Goal: Transaction & Acquisition: Purchase product/service

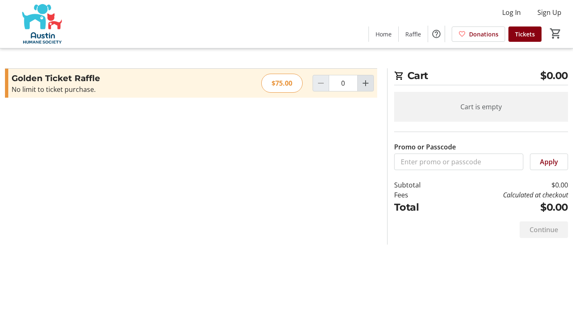
click at [369, 85] on mat-icon "Increment by one" at bounding box center [365, 83] width 10 height 10
type input "1"
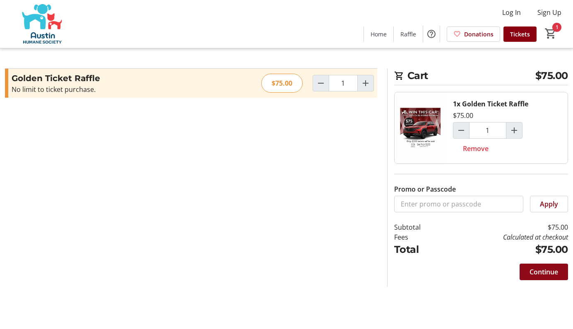
click at [540, 271] on span "Continue" at bounding box center [543, 272] width 29 height 10
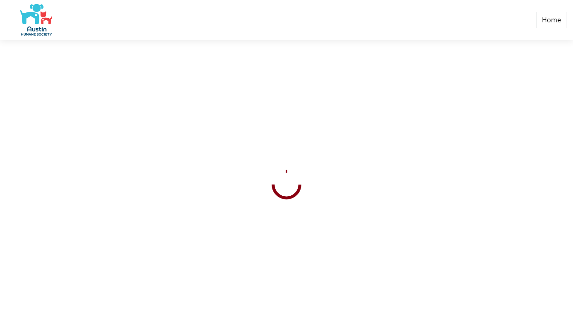
select select "US"
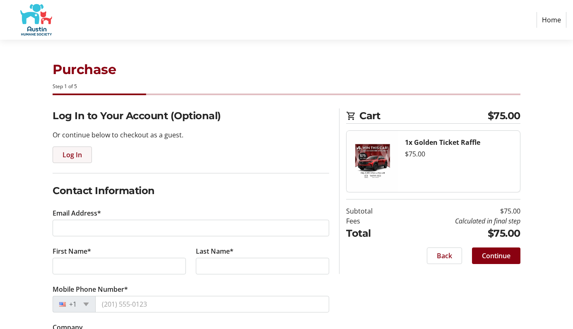
click at [64, 156] on span "Log In" at bounding box center [71, 155] width 19 height 10
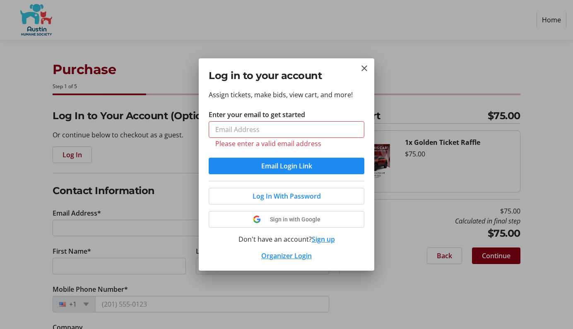
click at [473, 56] on div at bounding box center [286, 164] width 573 height 329
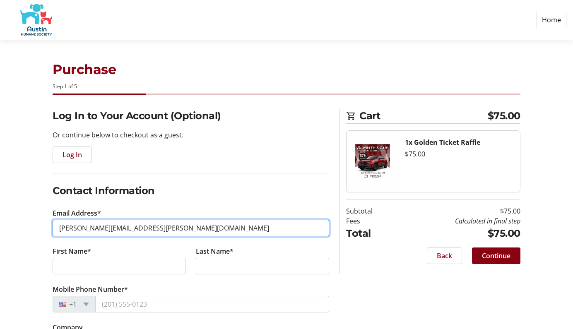
type input "[PERSON_NAME][EMAIL_ADDRESS][PERSON_NAME][DOMAIN_NAME]"
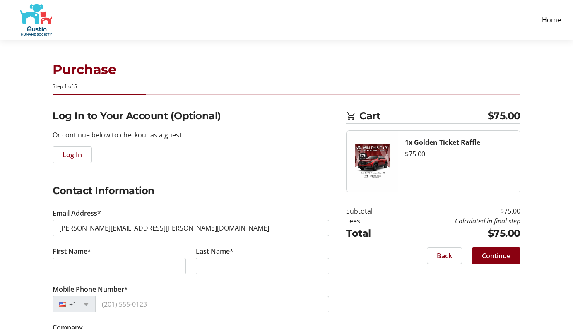
click at [268, 181] on form "Log In to Your Account (Optional) Or continue below to checkout as a guest. Log…" at bounding box center [191, 309] width 276 height 402
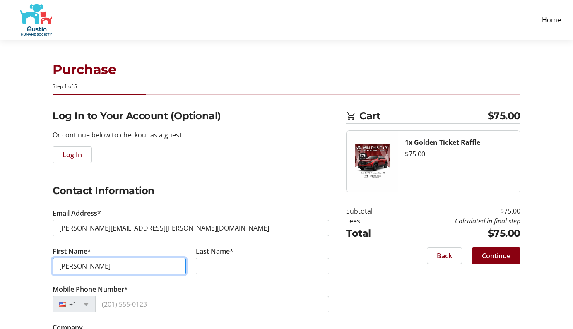
type input "[PERSON_NAME]"
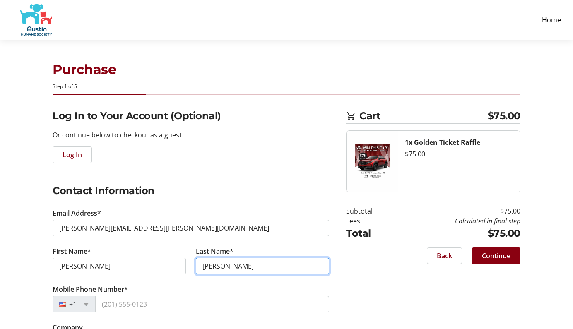
type input "[PERSON_NAME]"
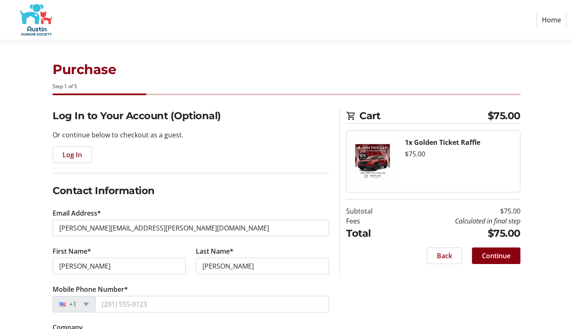
click at [230, 198] on h2 "Contact Information" at bounding box center [191, 190] width 276 height 15
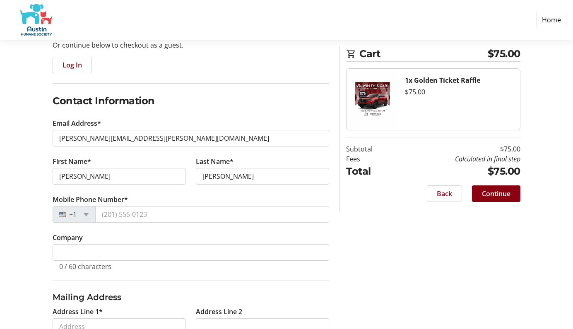
scroll to position [103, 0]
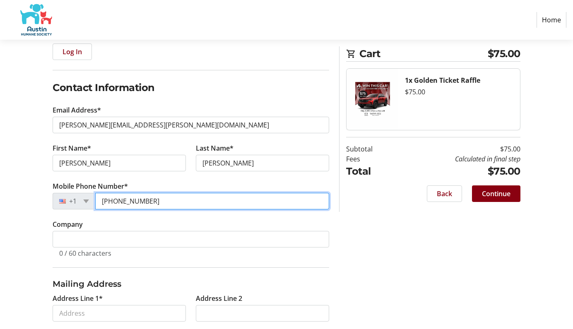
type input "[PHONE_NUMBER]"
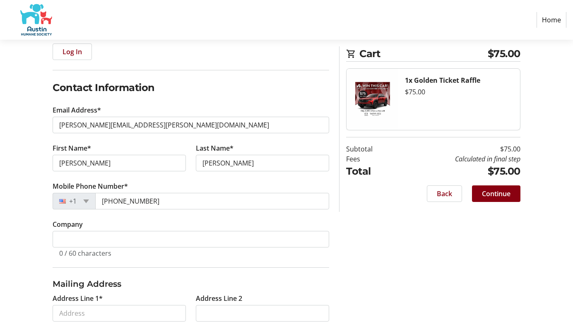
click at [380, 268] on div "Log In to Your Account (Optional) Or continue below to checkout as a guest. Log…" at bounding box center [286, 211] width 573 height 412
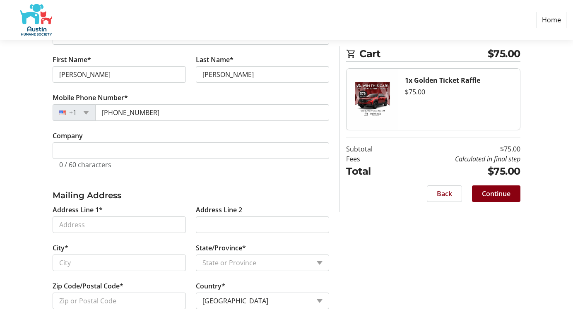
scroll to position [192, 0]
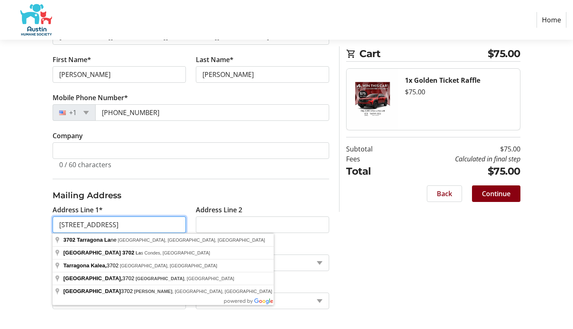
type input "[STREET_ADDRESS]"
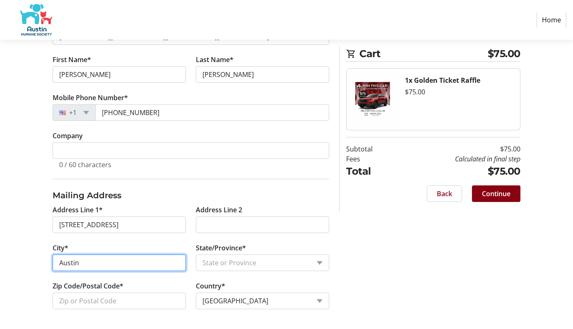
type input "Austin"
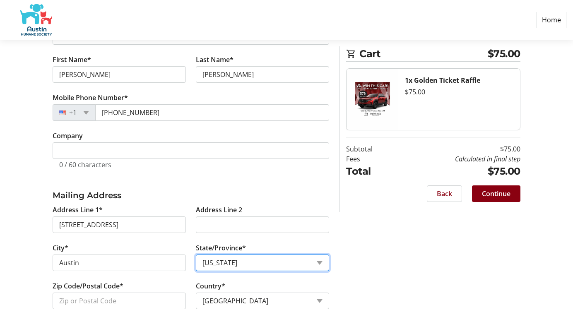
select select "[GEOGRAPHIC_DATA]"
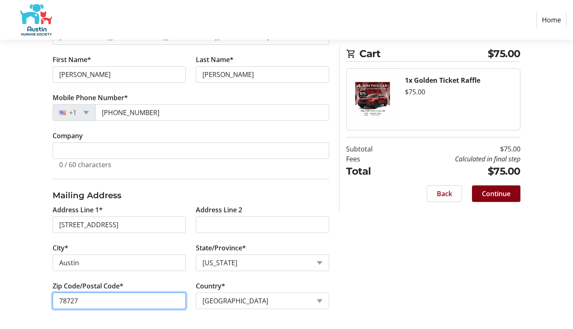
type input "78727"
click at [502, 192] on span "Continue" at bounding box center [496, 194] width 29 height 10
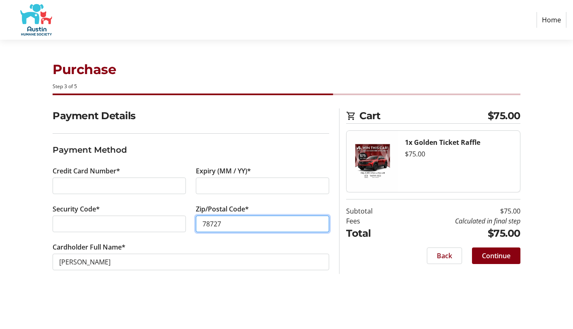
type input "78727"
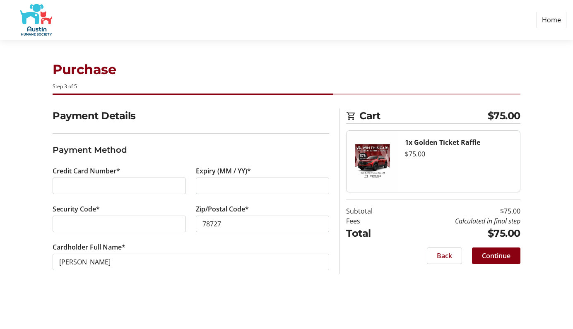
click at [147, 307] on div "Purchase Step 3 of 5 Cart $75.00 1x Golden Ticket Raffle $75.00 Subtotal $75.00…" at bounding box center [286, 184] width 573 height 289
click at [503, 258] on span "Continue" at bounding box center [496, 256] width 29 height 10
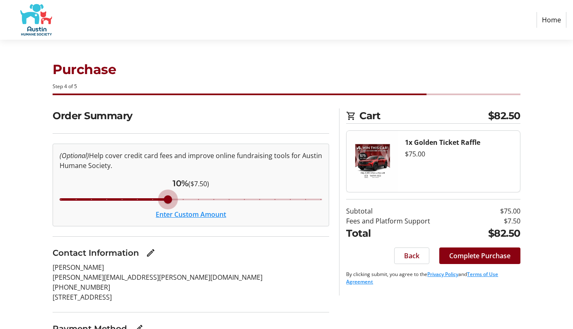
click at [173, 202] on input "Cover fees percentage" at bounding box center [191, 199] width 280 height 18
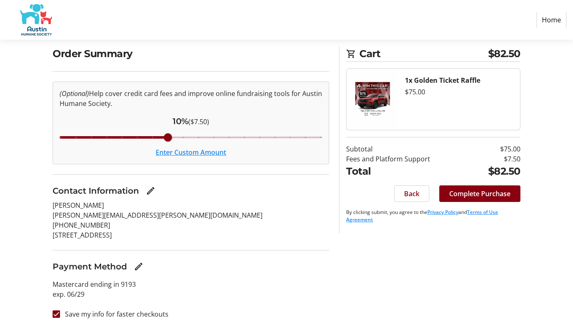
scroll to position [62, 0]
type input "10"
drag, startPoint x: 171, startPoint y: 138, endPoint x: 166, endPoint y: 137, distance: 4.8
click at [166, 137] on input "Cover fees percentage" at bounding box center [191, 137] width 280 height 18
click at [474, 194] on span "Complete Purchase" at bounding box center [479, 194] width 61 height 10
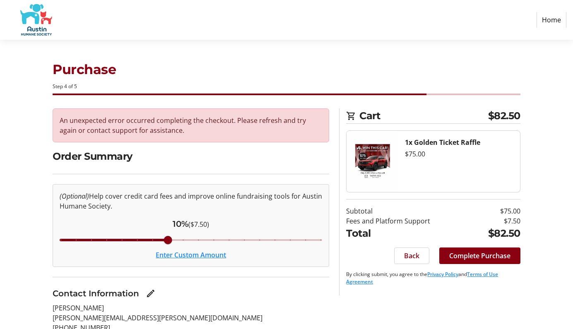
scroll to position [0, 0]
click at [476, 257] on span "Complete Purchase" at bounding box center [479, 256] width 61 height 10
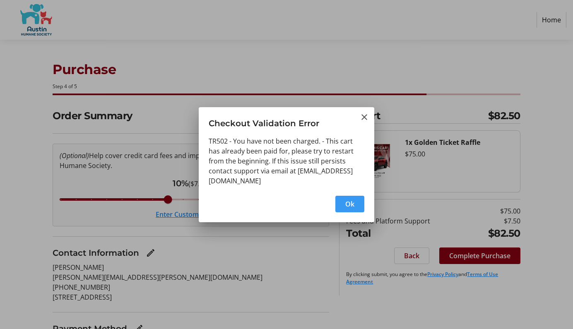
click at [348, 199] on span "Ok" at bounding box center [349, 204] width 9 height 10
